Goal: Task Accomplishment & Management: Use online tool/utility

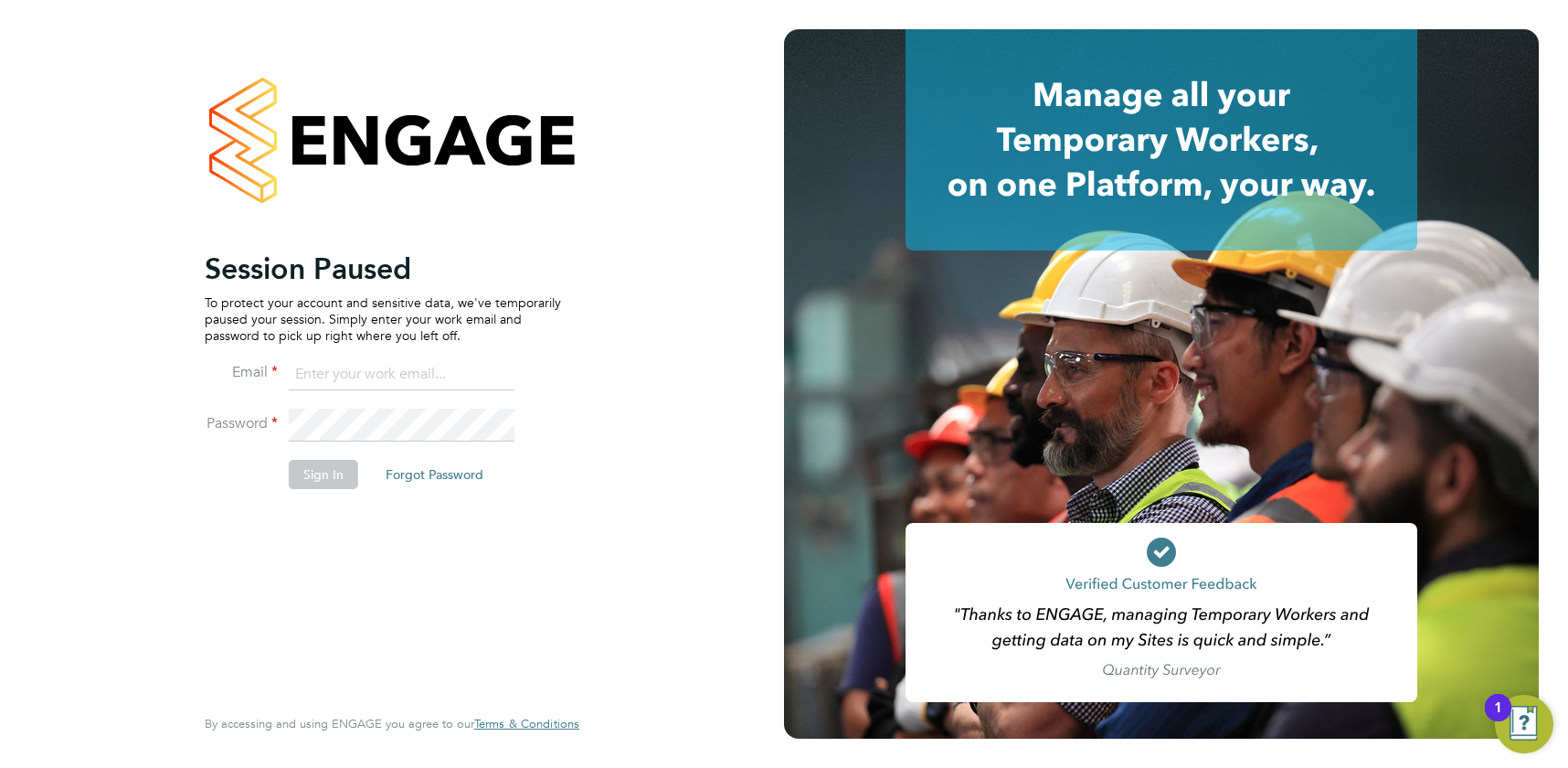
type input "[EMAIL_ADDRESS][DOMAIN_NAME]"
click at [321, 480] on button "Sign In" at bounding box center [323, 475] width 69 height 29
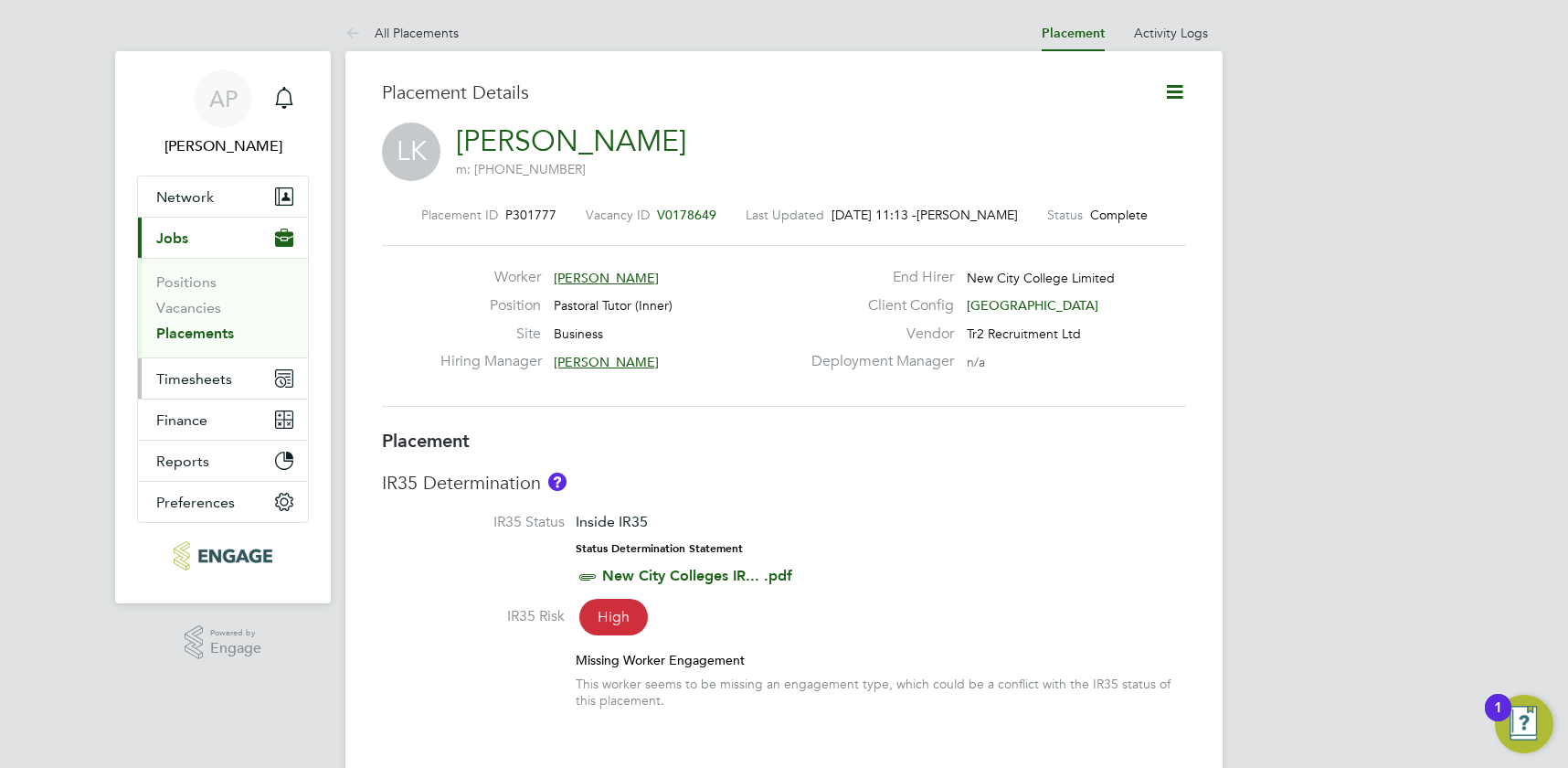
click at [175, 379] on span "Timesheets" at bounding box center [194, 379] width 76 height 17
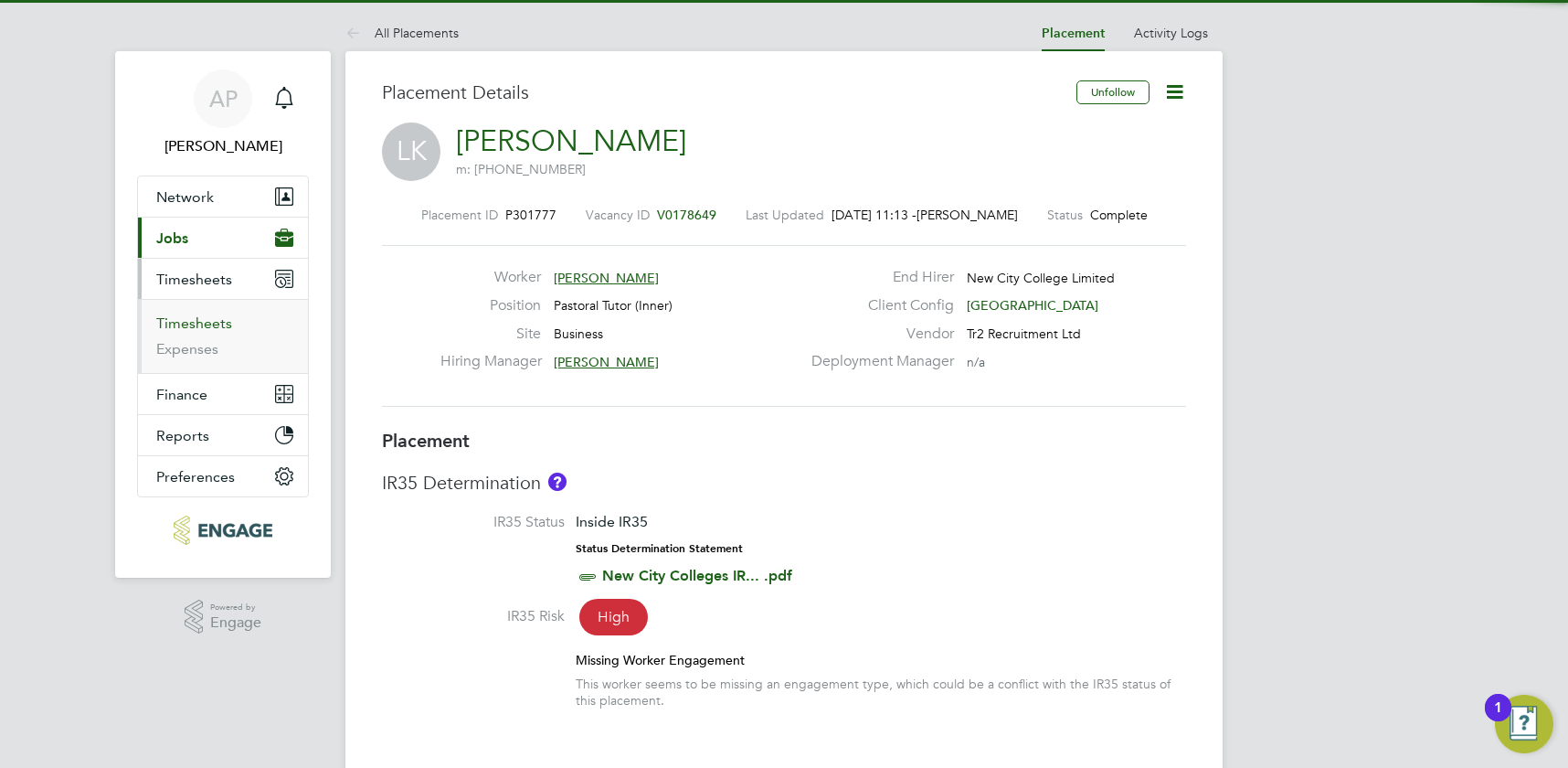
click at [206, 320] on link "Timesheets" at bounding box center [194, 323] width 76 height 17
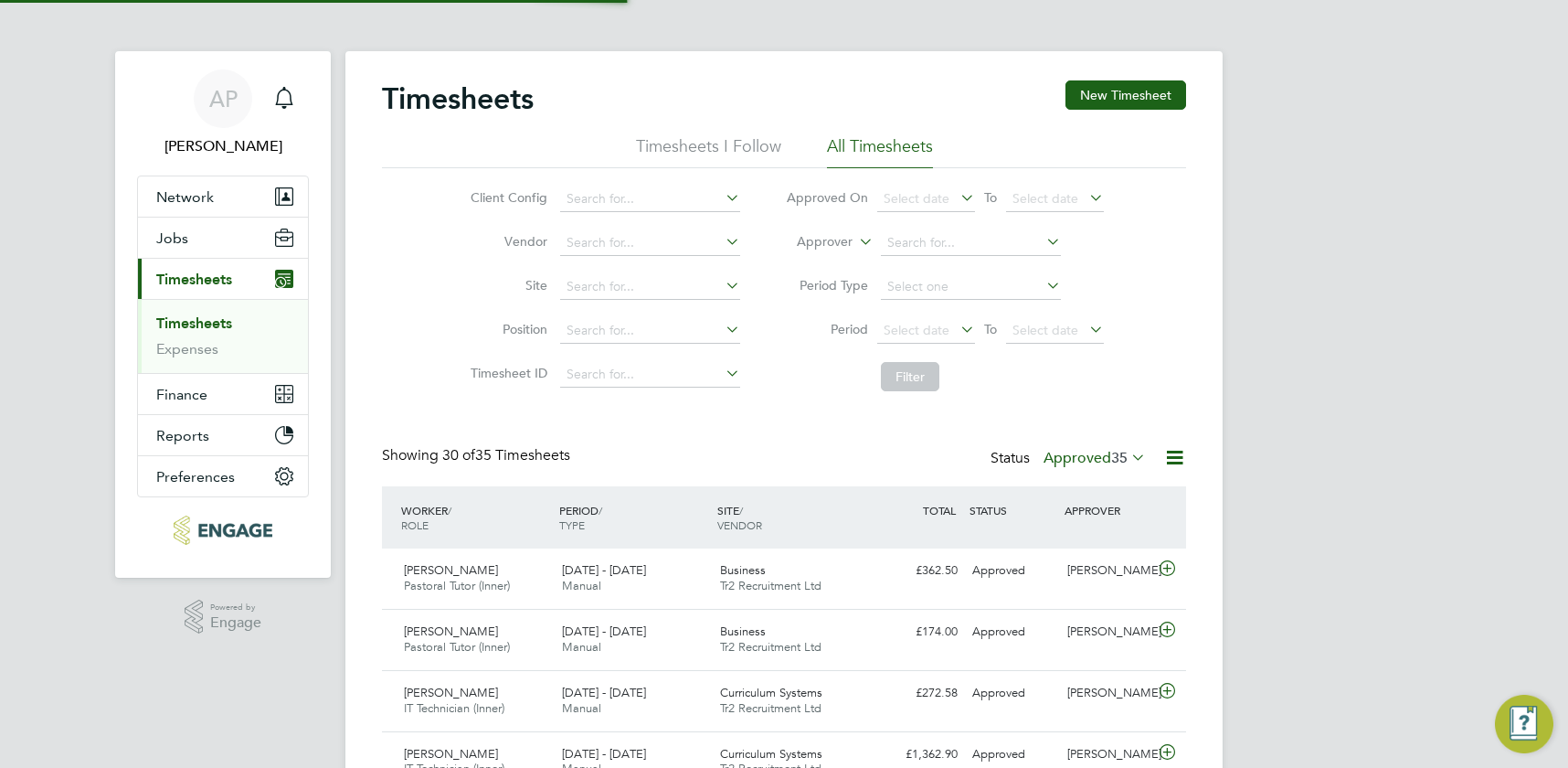
scroll to position [9, 9]
click at [1111, 462] on span "35" at bounding box center [1119, 458] width 16 height 18
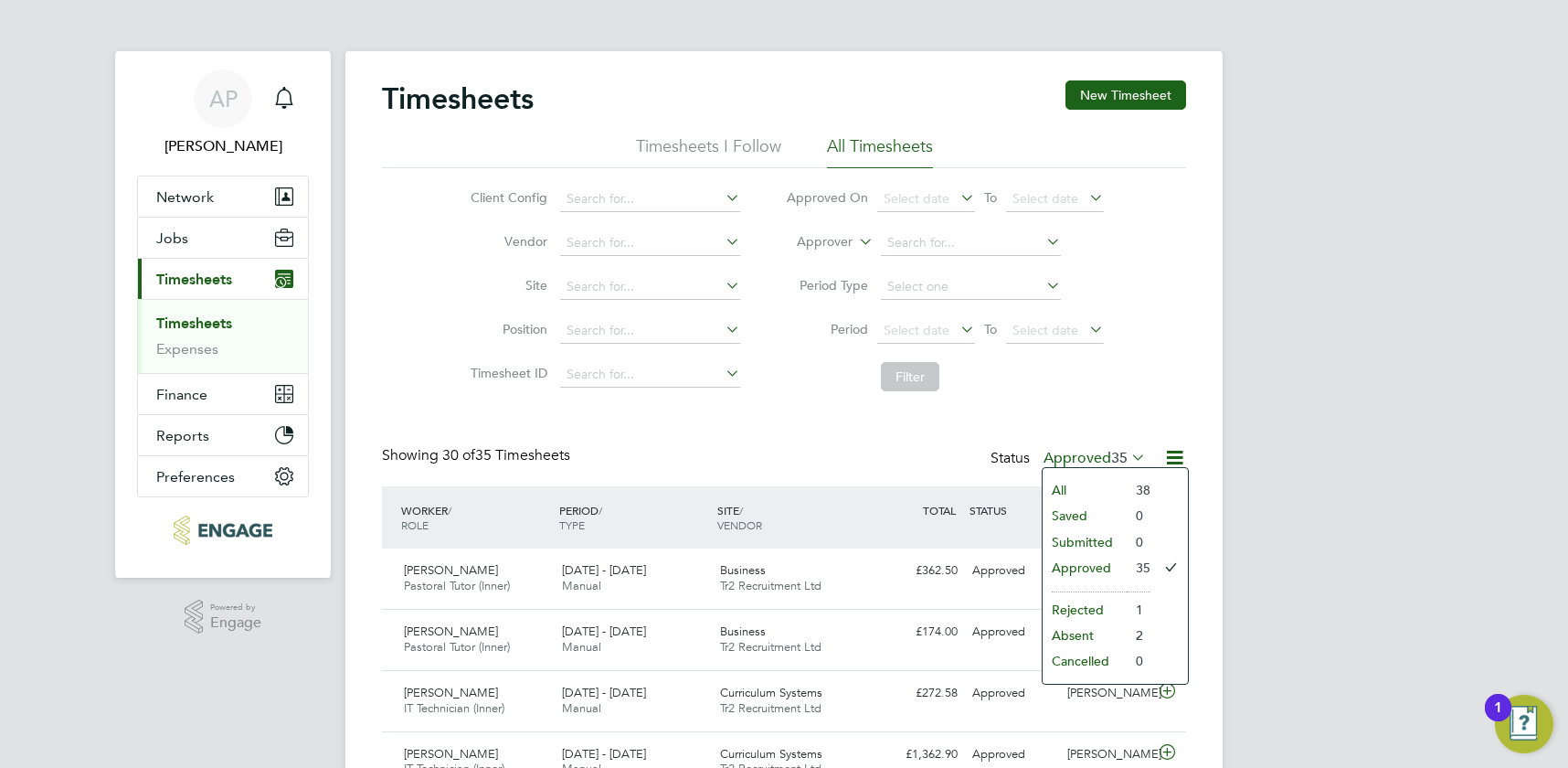
drag, startPoint x: 672, startPoint y: 389, endPoint x: 691, endPoint y: 400, distance: 22.0
click at [672, 389] on li "Timesheet ID" at bounding box center [602, 375] width 321 height 44
